Goal: Navigation & Orientation: Find specific page/section

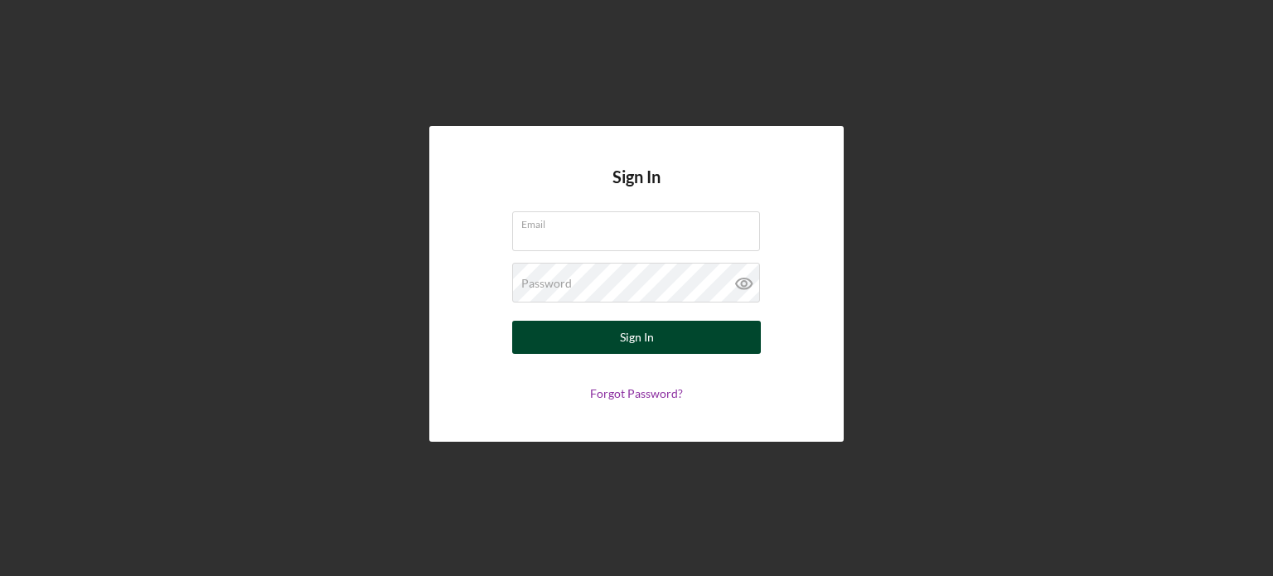
type input "[EMAIL_ADDRESS][DOMAIN_NAME]"
click at [593, 337] on button "Sign In" at bounding box center [636, 337] width 249 height 33
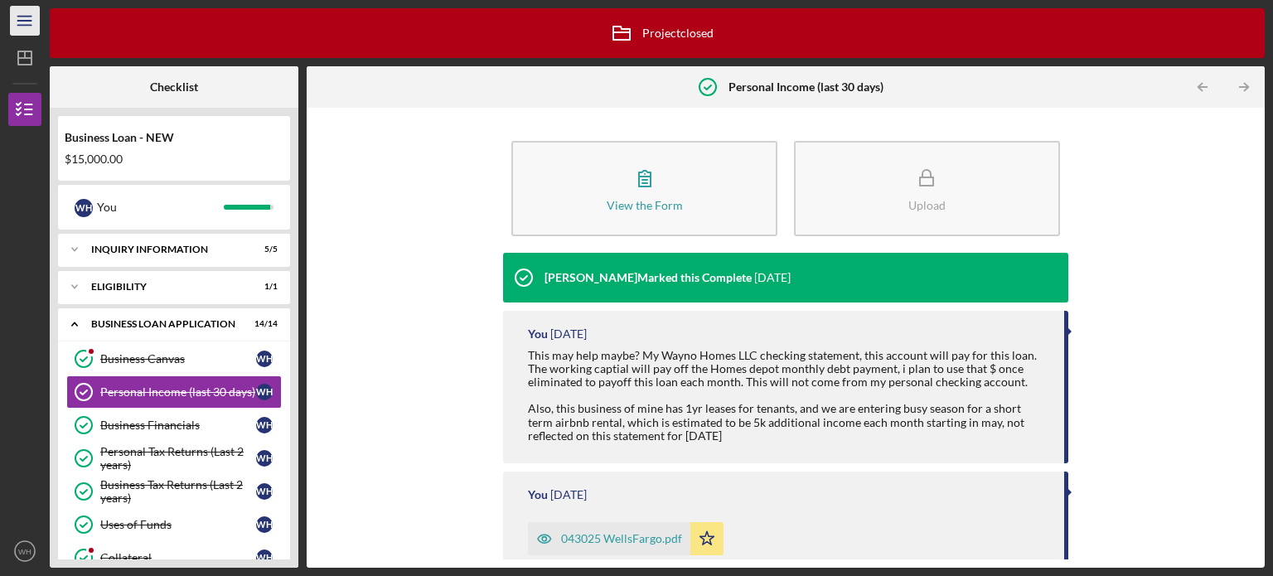
click at [24, 21] on line "button" at bounding box center [23, 21] width 13 height 0
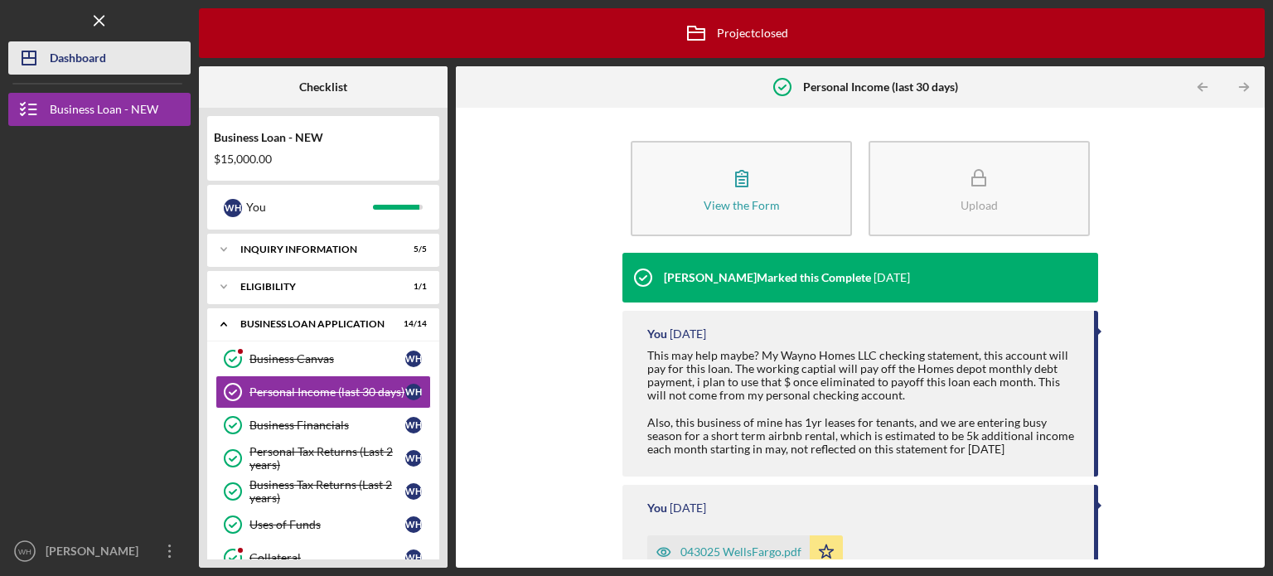
click at [66, 53] on div "Dashboard" at bounding box center [78, 59] width 56 height 37
